Goal: Information Seeking & Learning: Understand process/instructions

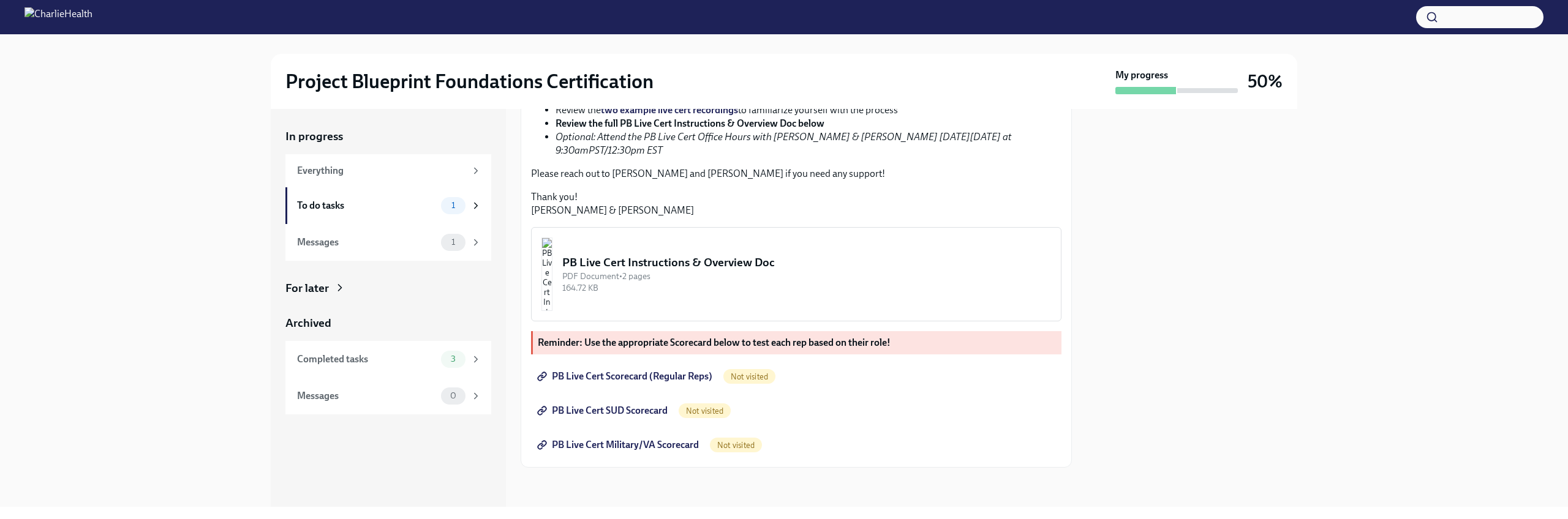
scroll to position [308, 0]
click at [552, 311] on img "button" at bounding box center [547, 274] width 11 height 74
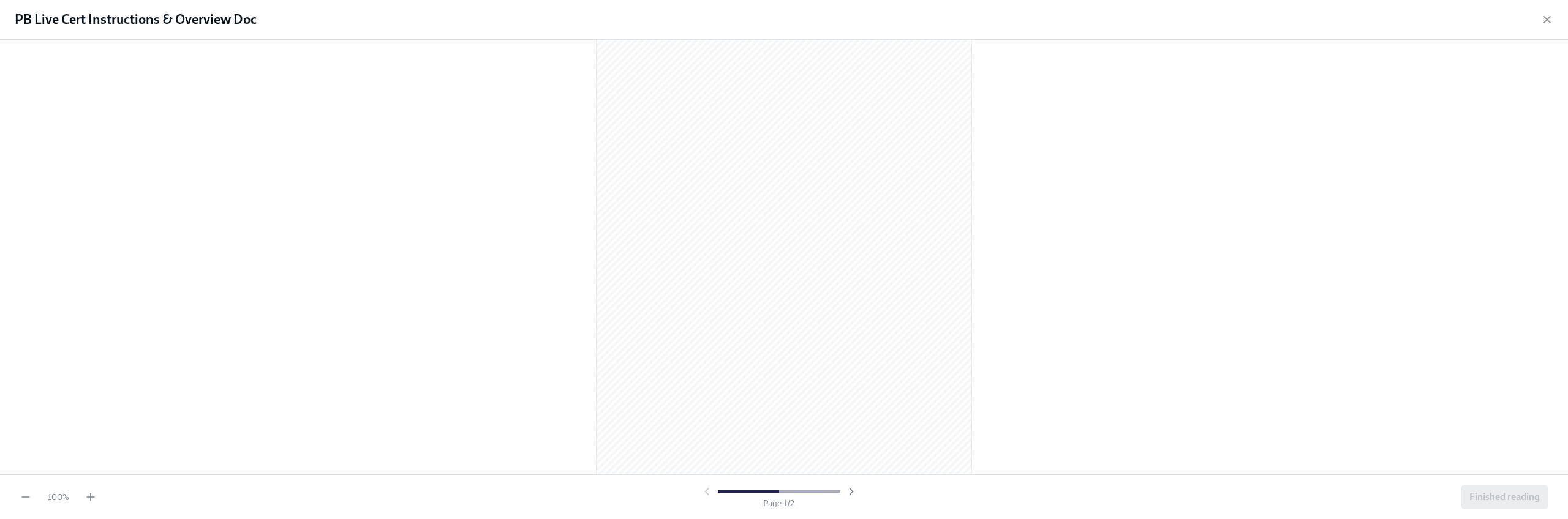
scroll to position [31, 0]
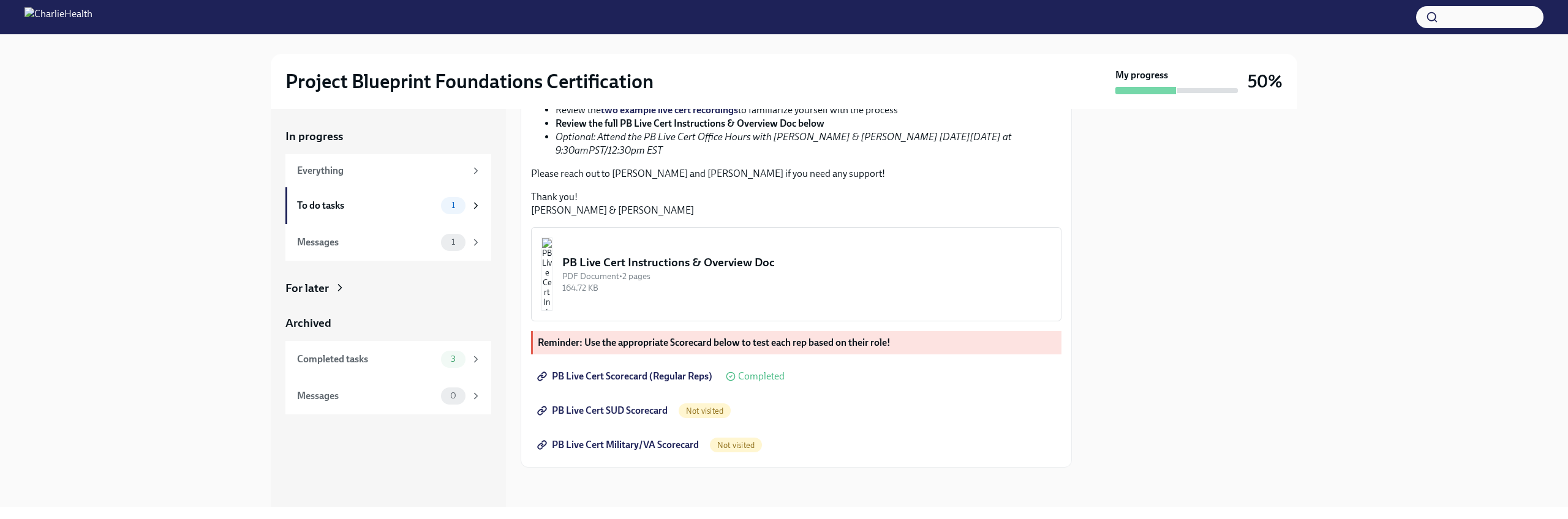
scroll to position [402, 0]
click at [589, 406] on span "PB Live Cert SUD Scorecard" at bounding box center [604, 410] width 128 height 12
click at [617, 449] on span "PB Live Cert Military/VA Scorecard" at bounding box center [619, 445] width 159 height 12
click at [374, 212] on div "To do tasks 1" at bounding box center [389, 206] width 184 height 17
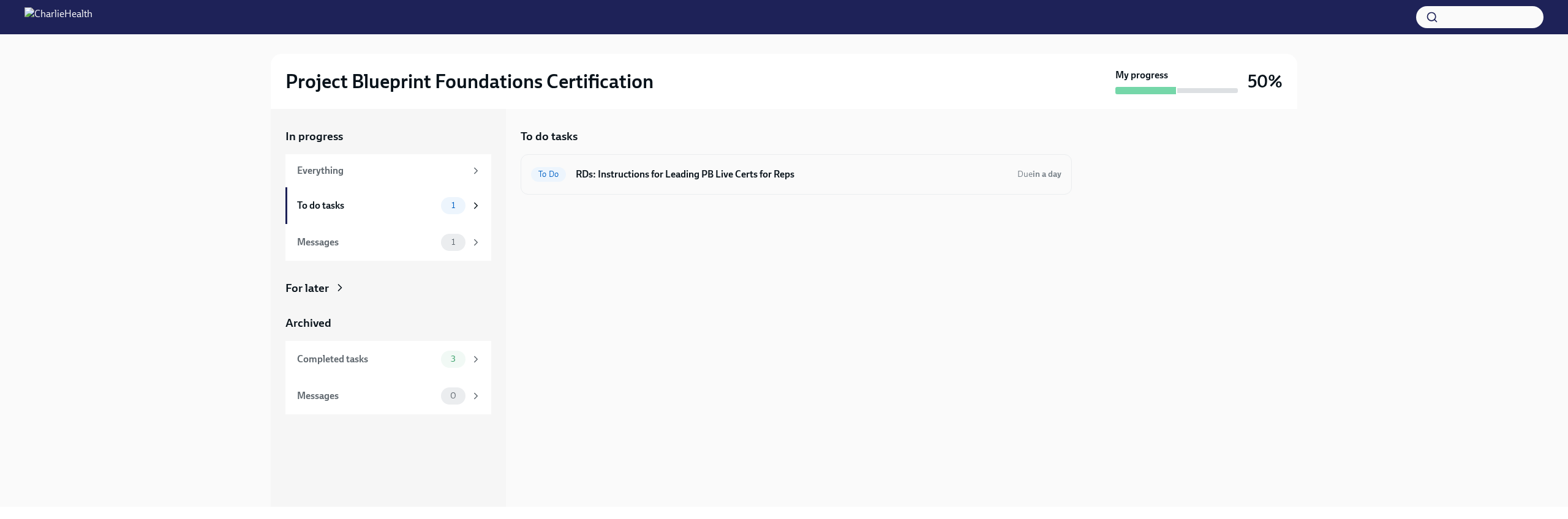
click at [750, 177] on h6 "RDs: Instructions for Leading PB Live Certs for Reps" at bounding box center [791, 174] width 431 height 13
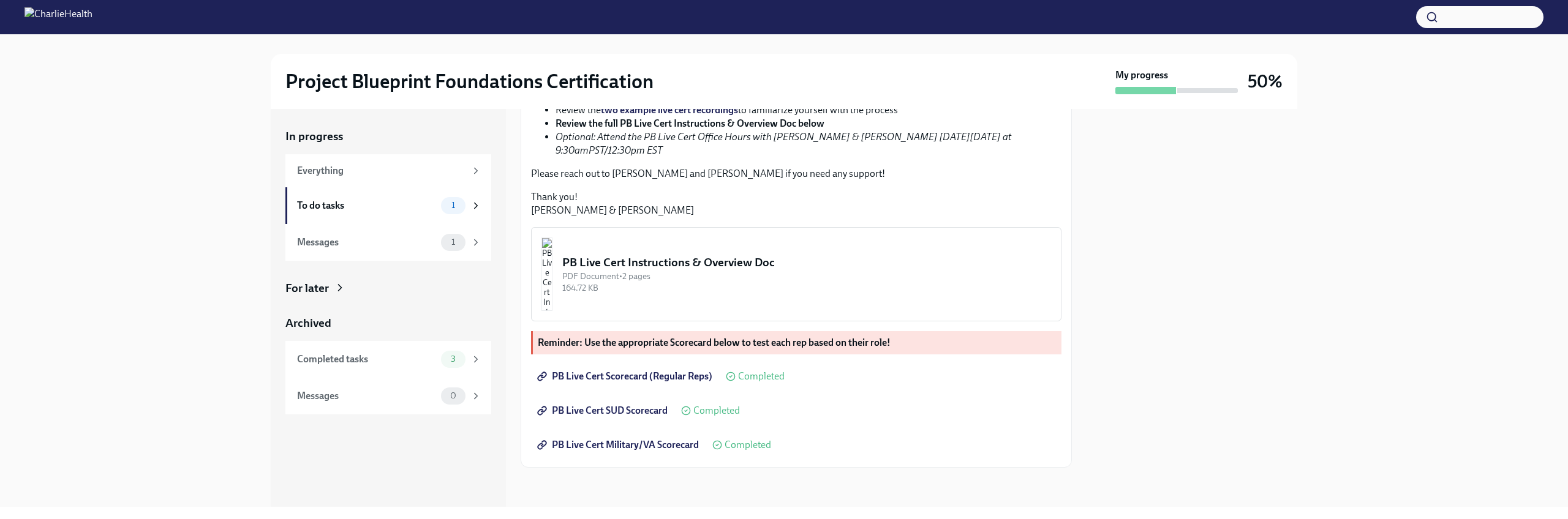
scroll to position [368, 0]
click at [647, 116] on link "two example live cert recordings" at bounding box center [669, 110] width 137 height 12
click at [429, 209] on div "To do tasks" at bounding box center [366, 205] width 139 height 13
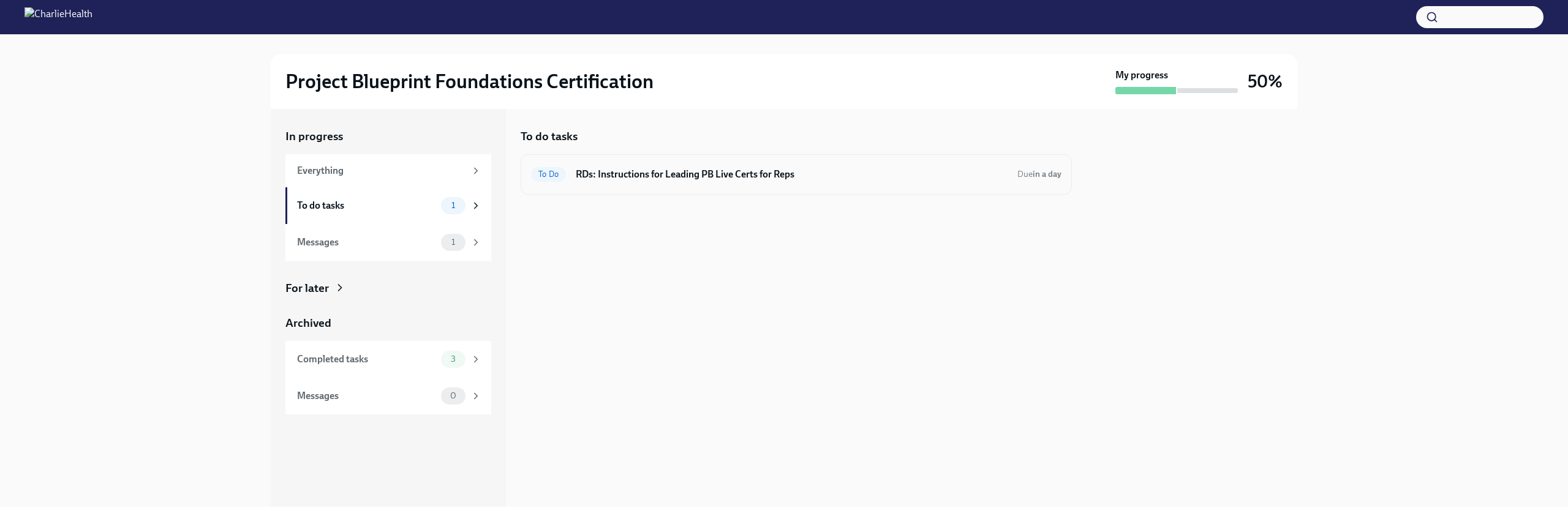
click at [858, 169] on h6 "RDs: Instructions for Leading PB Live Certs for Reps" at bounding box center [791, 174] width 431 height 13
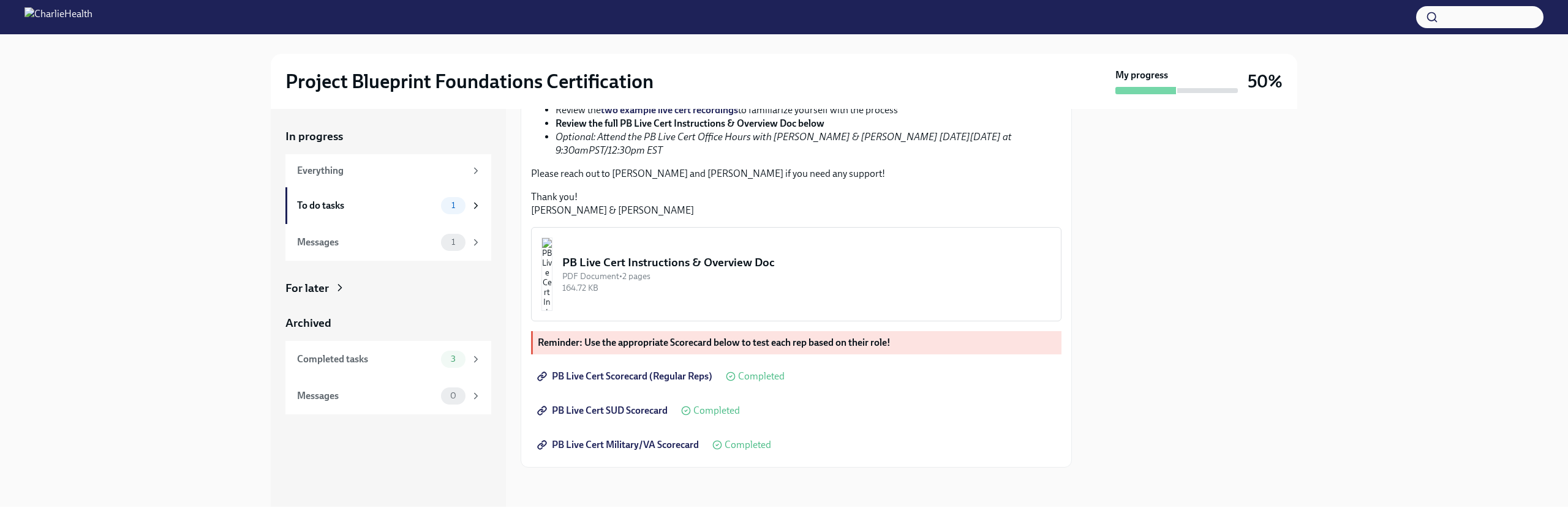
scroll to position [402, 0]
click at [456, 247] on div "1" at bounding box center [453, 243] width 25 height 17
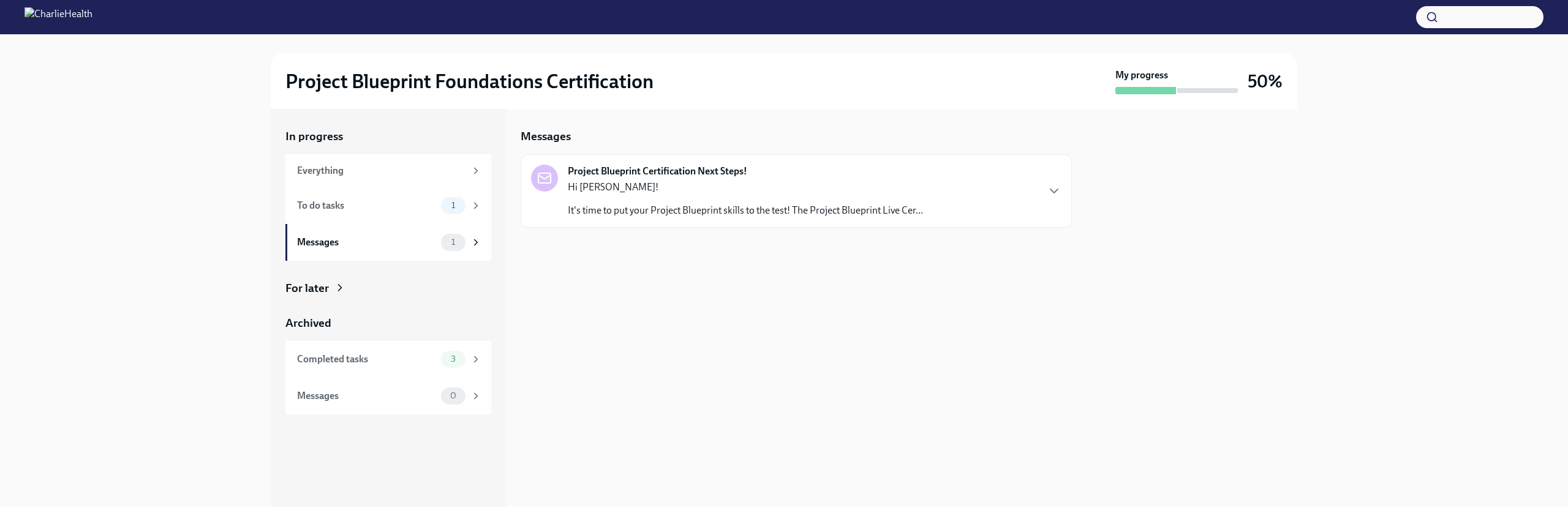
click at [603, 210] on p "It's time to put your Project Blueprint skills to the test! The Project Bluepri…" at bounding box center [745, 210] width 355 height 13
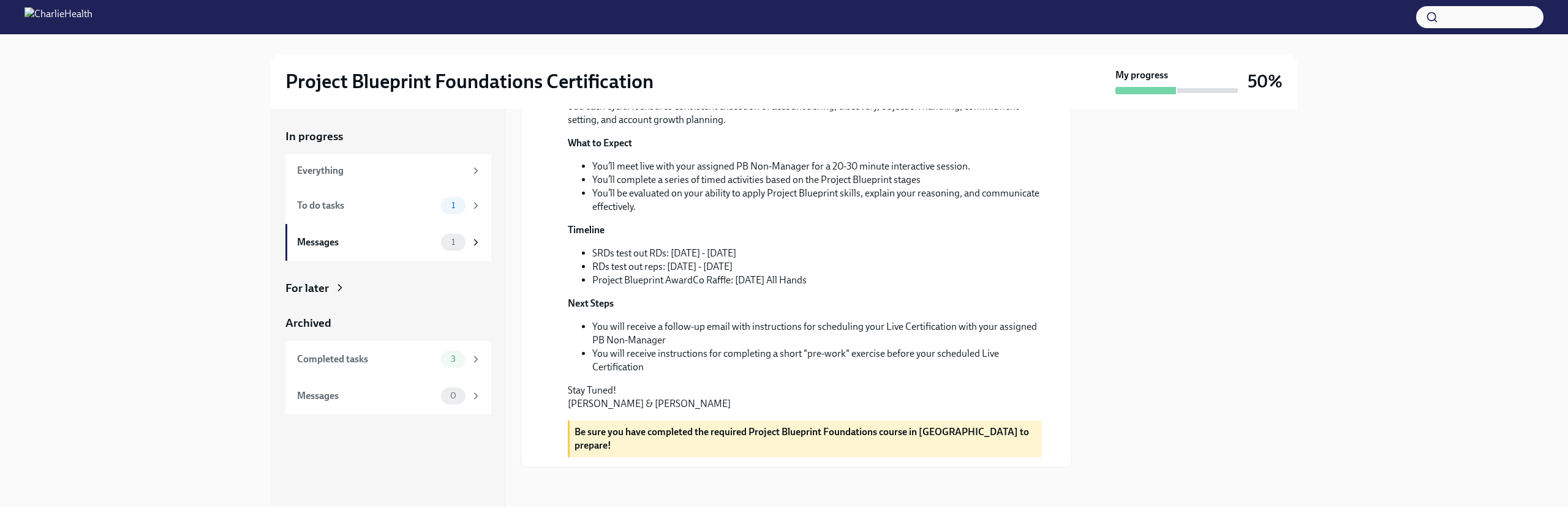
scroll to position [277, 0]
click at [464, 359] on div "3" at bounding box center [453, 359] width 25 height 17
